Goal: Information Seeking & Learning: Find contact information

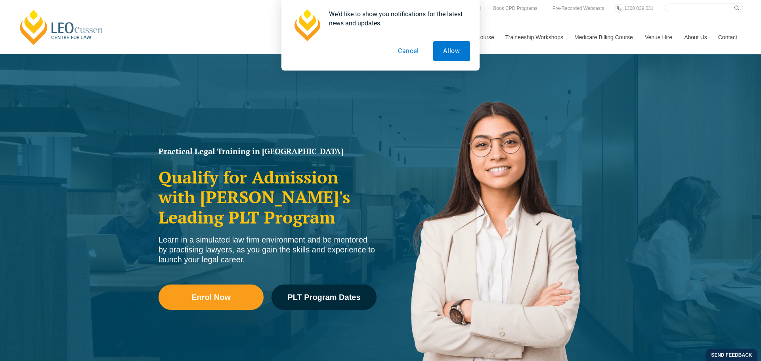
click at [412, 54] on button "Cancel" at bounding box center [408, 51] width 41 height 20
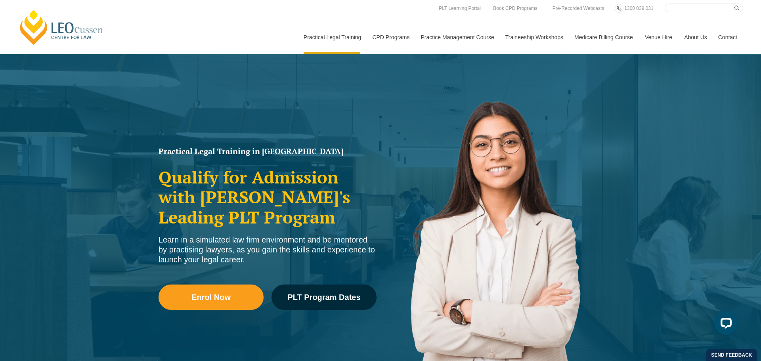
click at [722, 40] on link "Contact" at bounding box center [728, 37] width 31 height 34
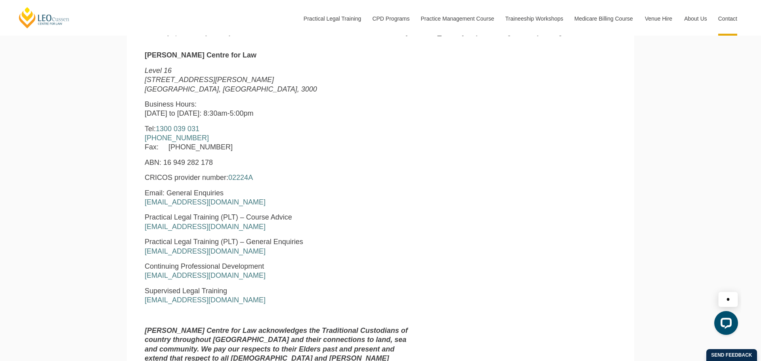
scroll to position [370, 0]
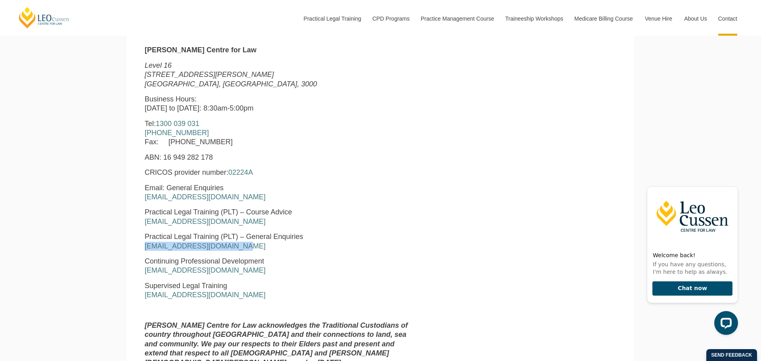
drag, startPoint x: 242, startPoint y: 246, endPoint x: 142, endPoint y: 250, distance: 100.4
click at [142, 250] on div "Leo Cussen Centre for Law Level 16 15 William Street Melbourne, Victoria, 3000 …" at bounding box center [280, 210] width 282 height 328
copy link "pltadmin@leocussen.edu.au"
